Goal: Task Accomplishment & Management: Complete application form

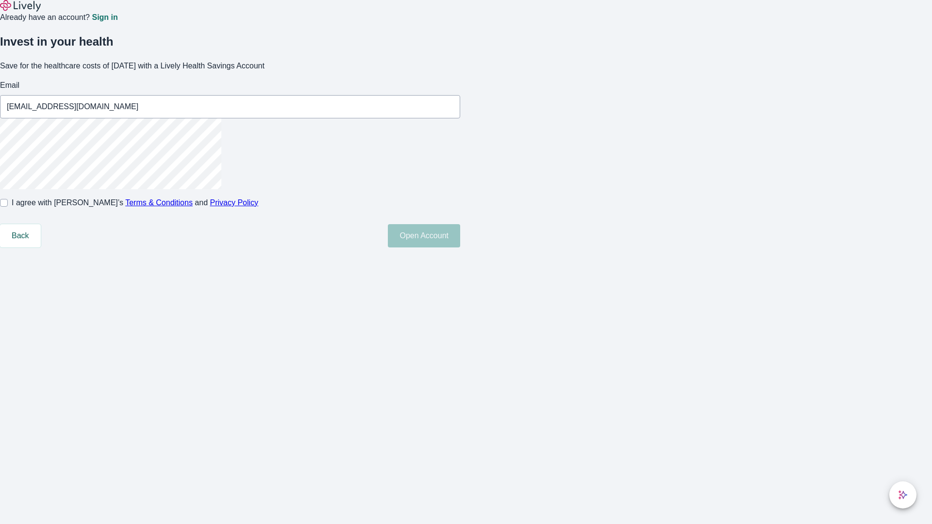
click at [8, 207] on input "I agree with Lively’s Terms & Conditions and Privacy Policy" at bounding box center [4, 203] width 8 height 8
checkbox input "true"
click at [460, 248] on button "Open Account" at bounding box center [424, 235] width 72 height 23
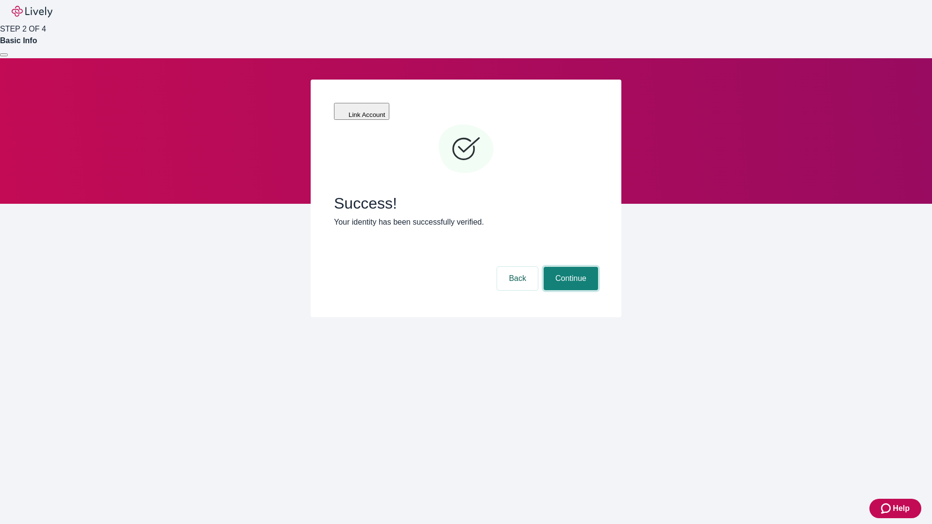
click at [570, 267] on button "Continue" at bounding box center [571, 278] width 54 height 23
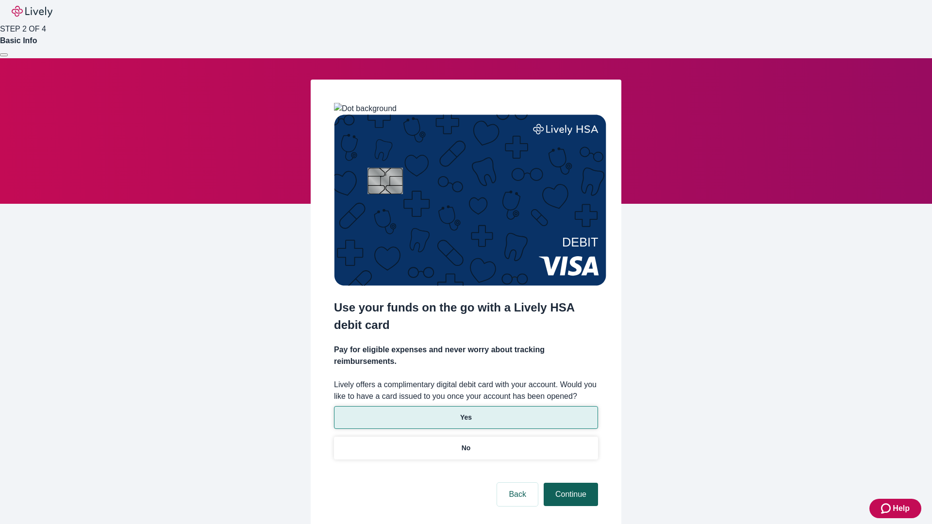
click at [466, 413] on p "Yes" at bounding box center [466, 418] width 12 height 10
click at [570, 483] on button "Continue" at bounding box center [571, 494] width 54 height 23
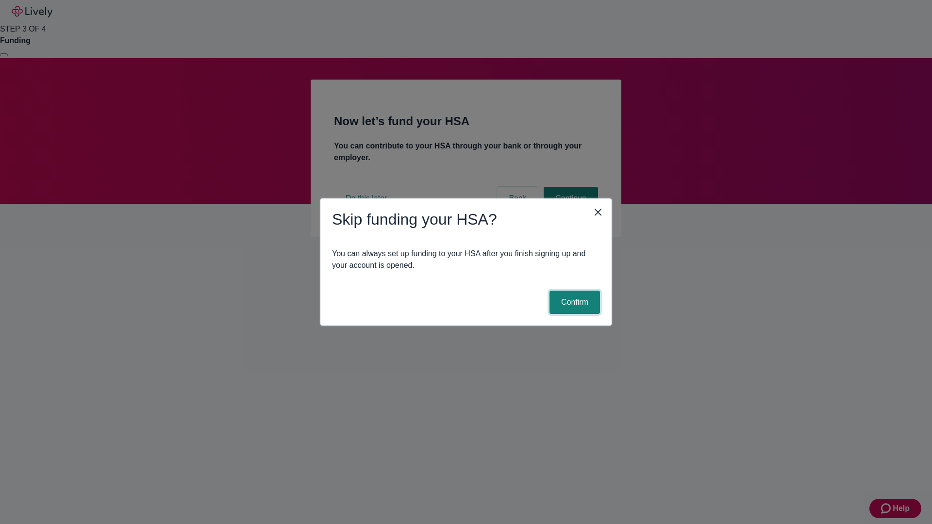
click at [574, 303] on button "Confirm" at bounding box center [575, 302] width 51 height 23
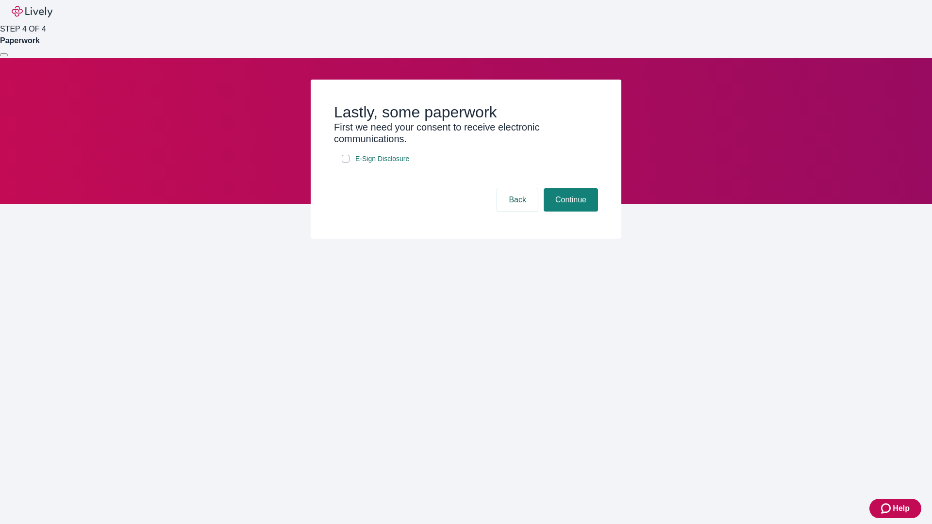
click at [346, 163] on input "E-Sign Disclosure" at bounding box center [346, 159] width 8 height 8
checkbox input "true"
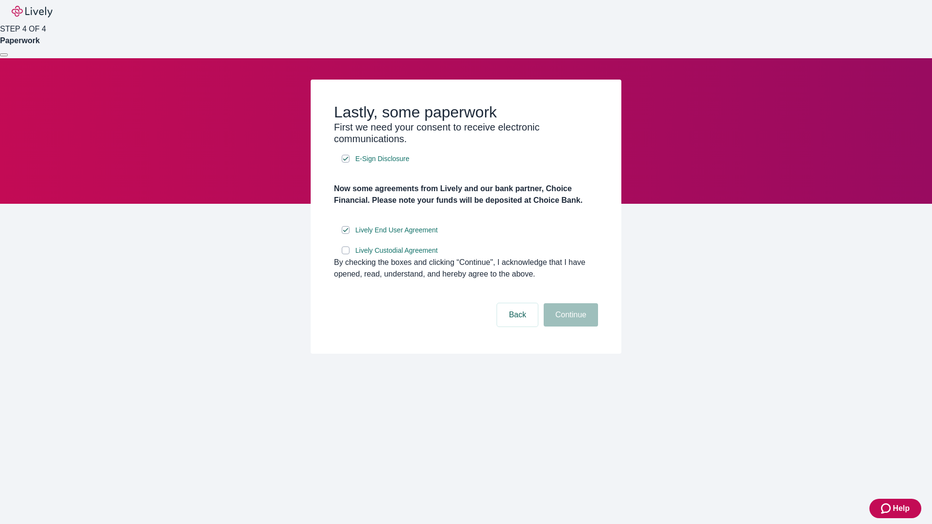
click at [346, 254] on input "Lively Custodial Agreement" at bounding box center [346, 251] width 8 height 8
checkbox input "true"
click at [570, 327] on button "Continue" at bounding box center [571, 315] width 54 height 23
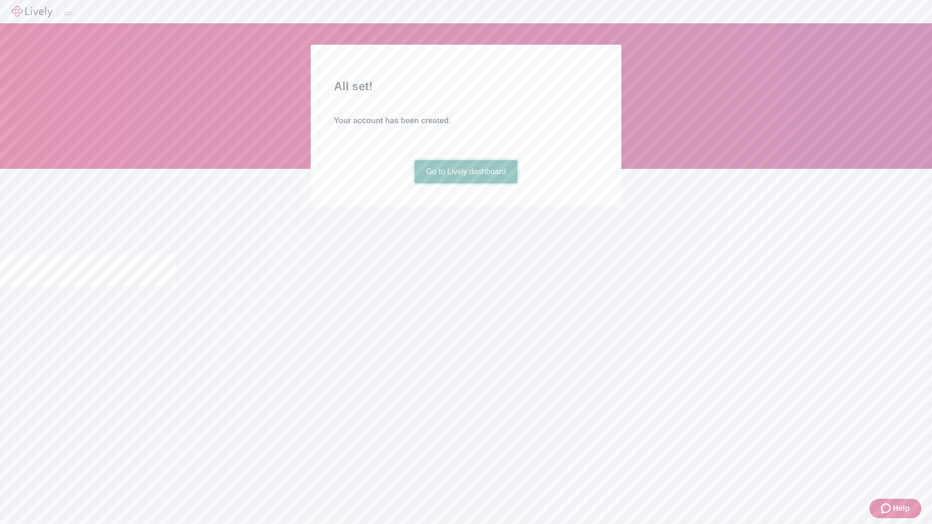
click at [466, 184] on link "Go to Lively dashboard" at bounding box center [466, 171] width 103 height 23
